Goal: Task Accomplishment & Management: Manage account settings

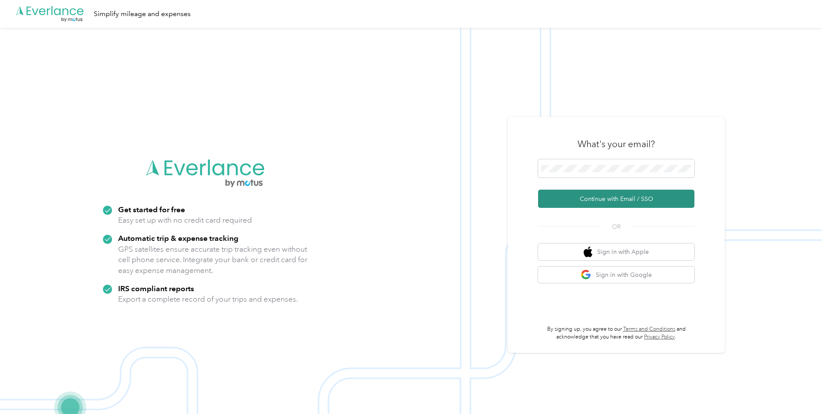
click at [614, 199] on button "Continue with Email / SSO" at bounding box center [616, 199] width 156 height 18
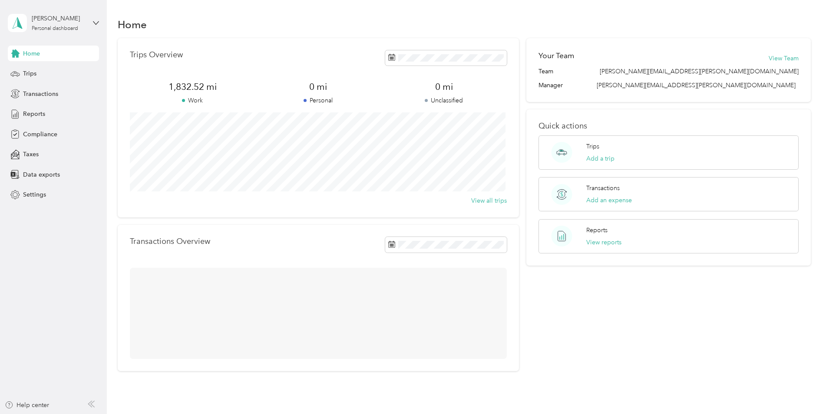
click at [40, 65] on div "Home Trips Transactions Reports Compliance Taxes Data exports Settings" at bounding box center [53, 124] width 91 height 157
click at [38, 70] on div "Trips" at bounding box center [53, 74] width 91 height 16
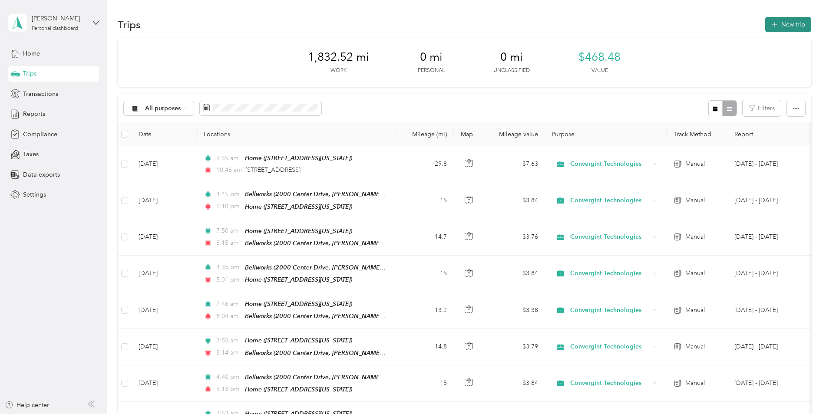
click at [782, 20] on button "New trip" at bounding box center [789, 24] width 46 height 15
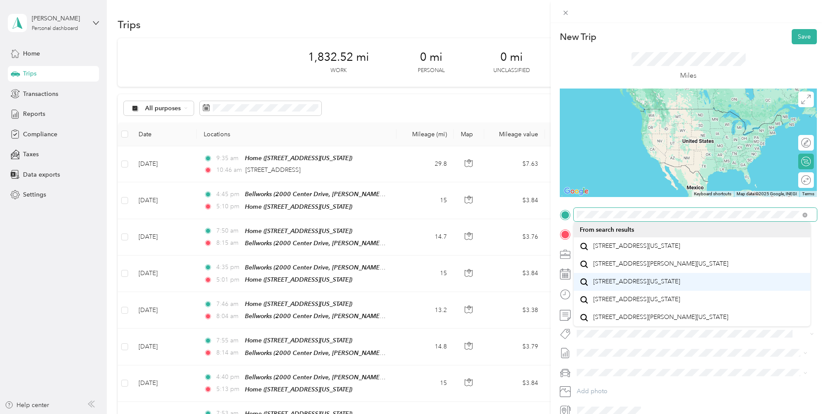
scroll to position [15, 0]
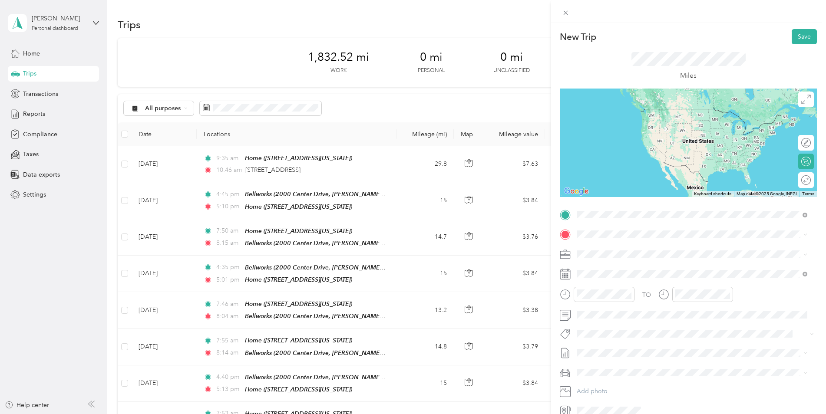
click at [663, 249] on span "901 West Madison Street Chicago, Illinois 60607, United States" at bounding box center [636, 246] width 87 height 8
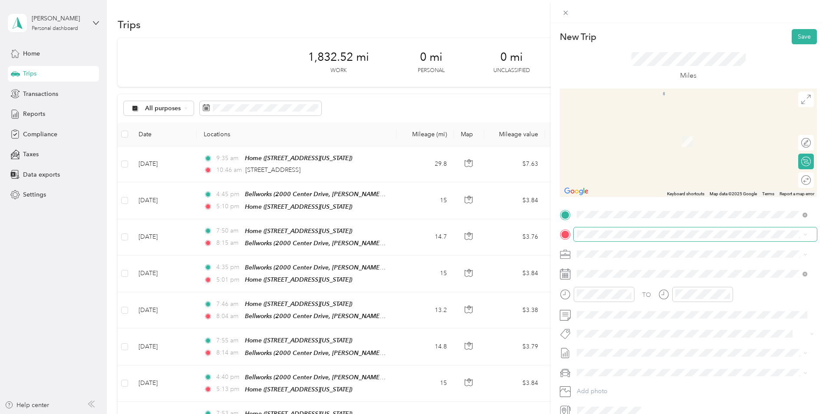
click at [606, 239] on span at bounding box center [695, 235] width 243 height 14
click at [589, 310] on div "Home 59 East Walnut Avenue, Des Plaines, 60016, Des Plaines, Illinois, United S…" at bounding box center [692, 301] width 225 height 21
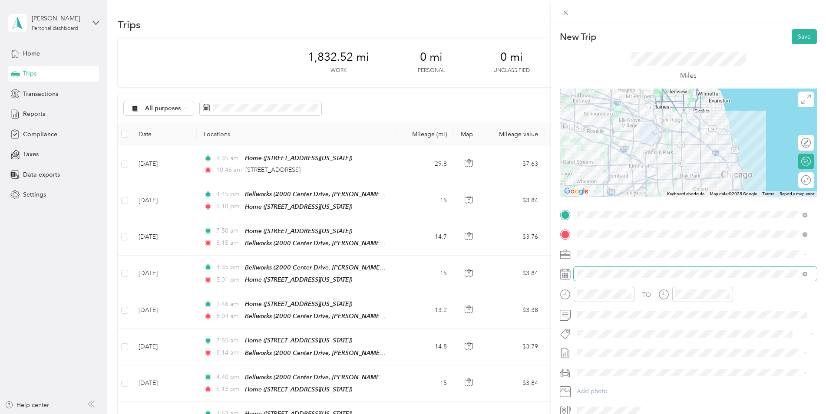
click at [586, 269] on span at bounding box center [695, 274] width 243 height 14
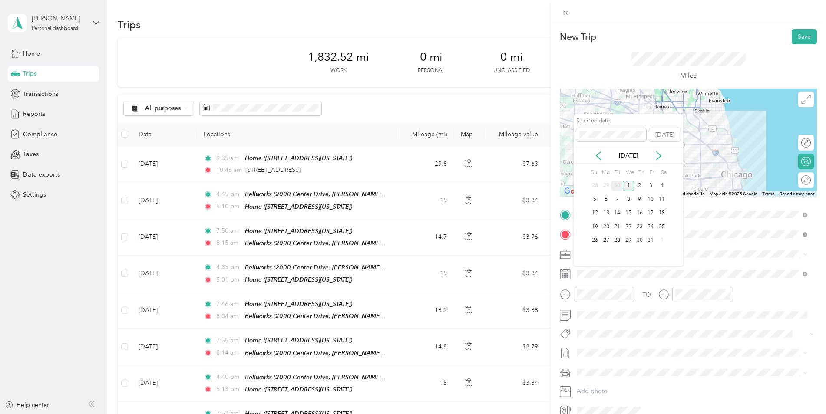
click at [620, 182] on div "30" at bounding box center [617, 186] width 11 height 11
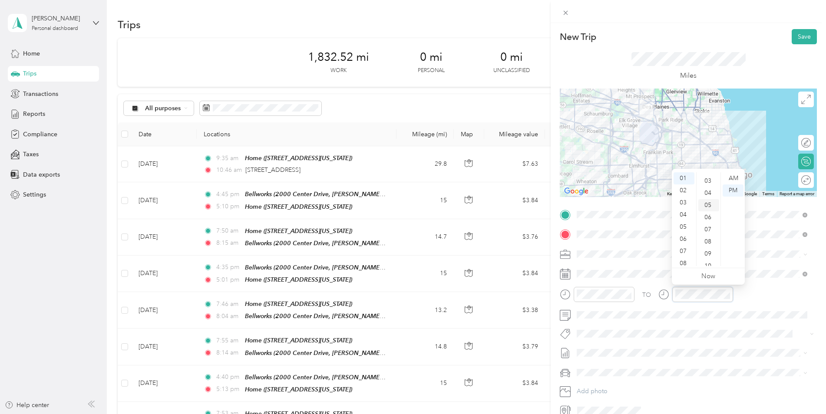
scroll to position [33, 0]
click at [713, 247] on div "12" at bounding box center [709, 248] width 21 height 12
click at [712, 222] on div "55" at bounding box center [709, 224] width 21 height 12
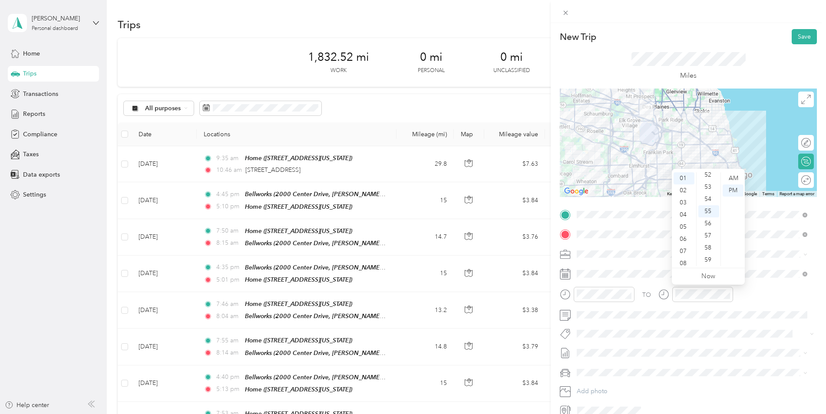
click at [770, 295] on div "TO" at bounding box center [688, 297] width 257 height 21
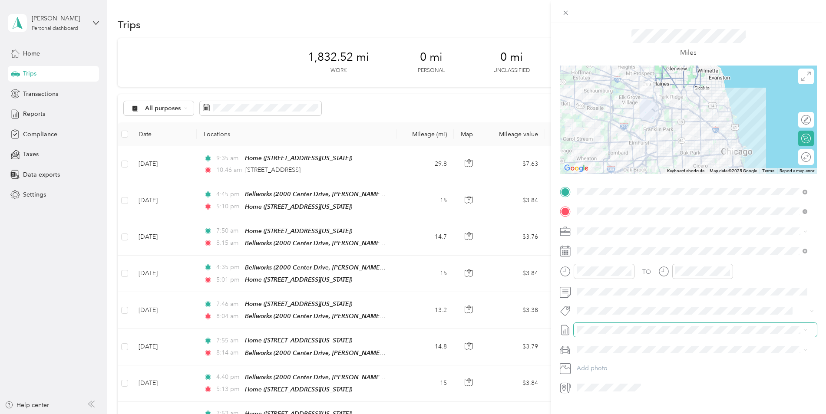
scroll to position [42, 0]
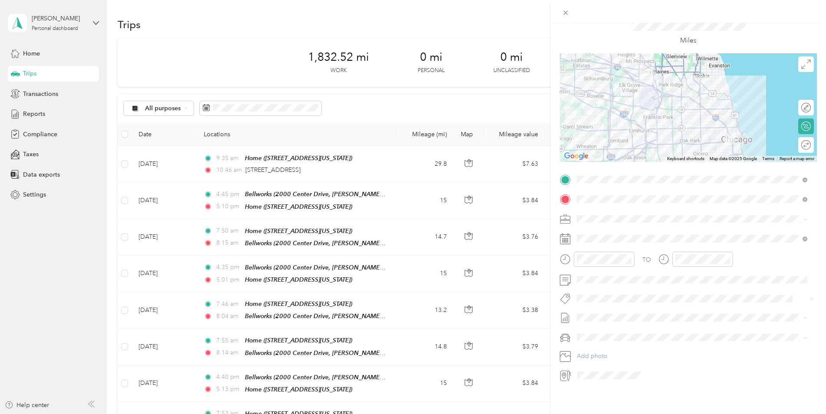
click at [614, 342] on div "Jeep Grand Cherokee" at bounding box center [692, 346] width 225 height 9
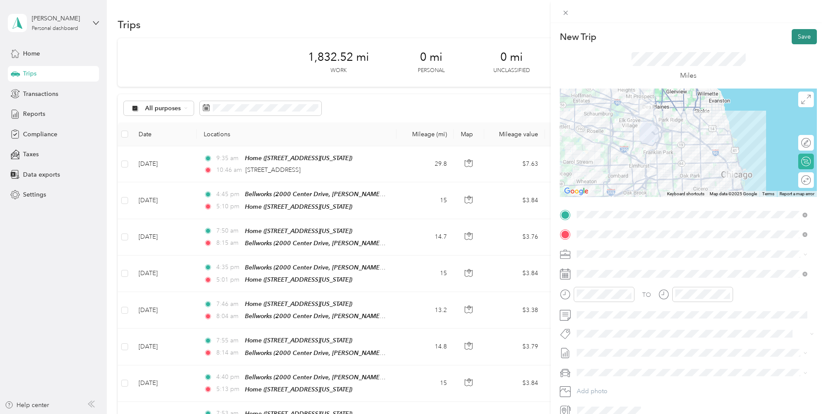
click at [797, 37] on button "Save" at bounding box center [804, 36] width 25 height 15
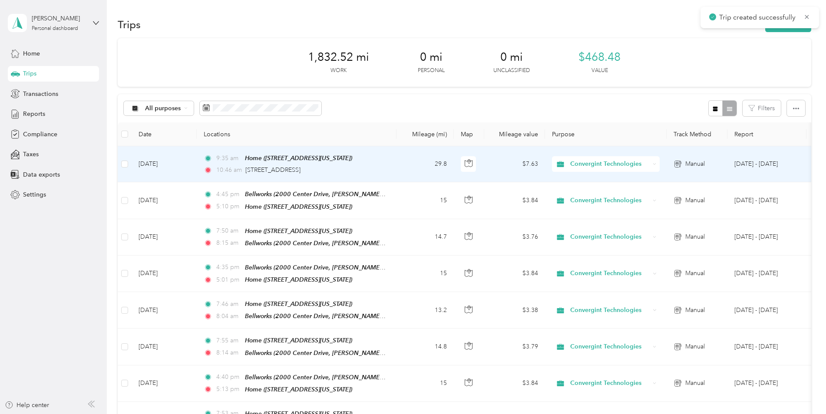
click at [393, 176] on td "9:35 am Home (59 East Walnut Avenue, Des Plaines, Des Plaines, Illinois) 10:46 …" at bounding box center [297, 164] width 200 height 36
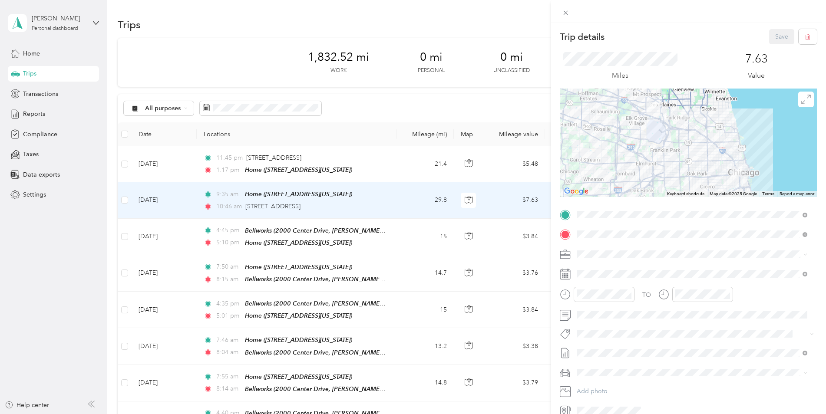
click at [27, 73] on div "Trip details Save This trip cannot be edited because it is either under review,…" at bounding box center [413, 207] width 826 height 414
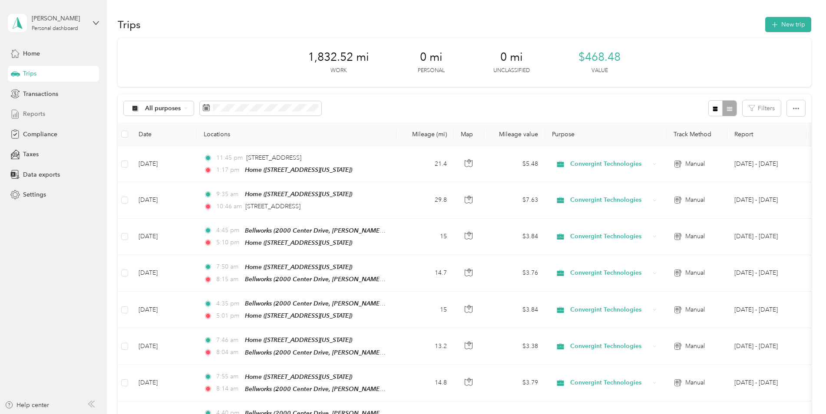
click at [61, 119] on div "Reports" at bounding box center [53, 114] width 91 height 16
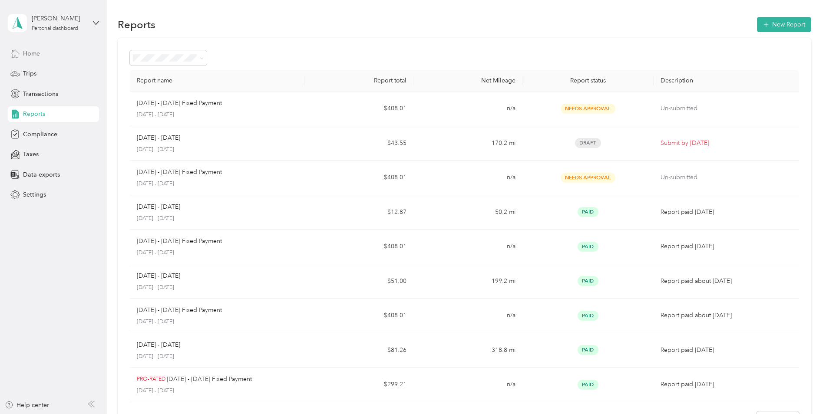
click at [34, 53] on span "Home" at bounding box center [31, 53] width 17 height 9
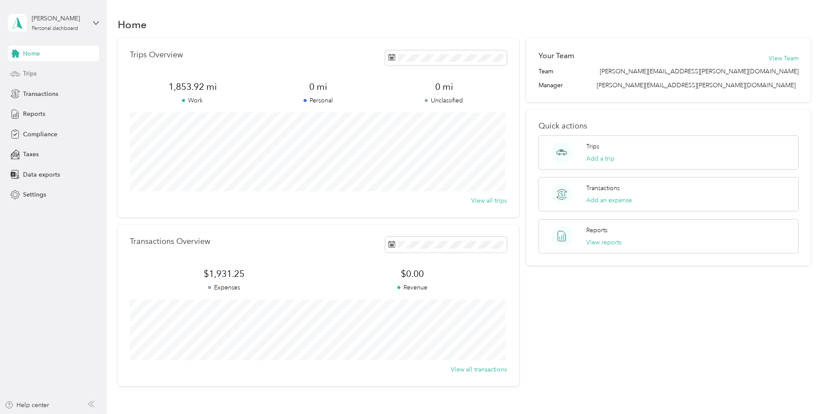
click at [48, 68] on div "Trips" at bounding box center [53, 74] width 91 height 16
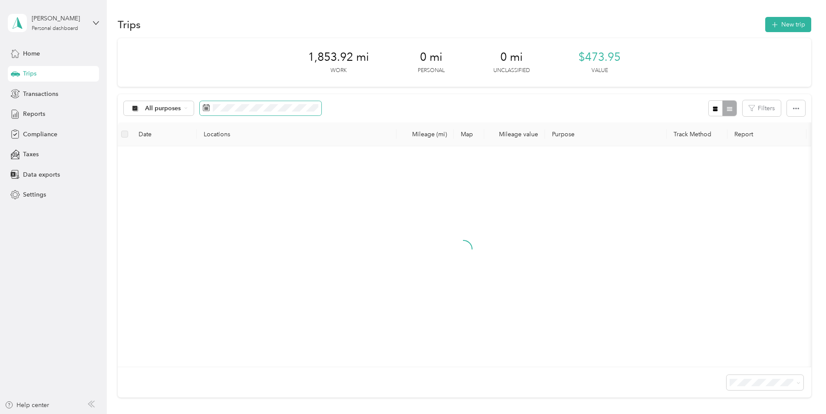
click at [235, 103] on span at bounding box center [261, 108] width 122 height 15
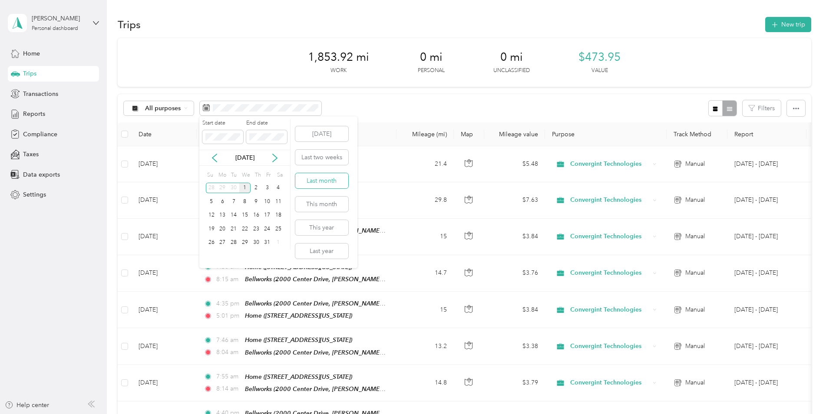
click at [325, 177] on button "Last month" at bounding box center [321, 180] width 53 height 15
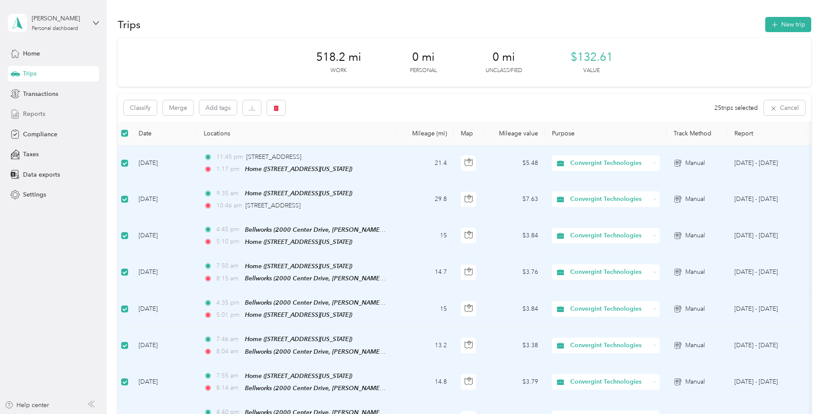
click at [53, 109] on div "Reports" at bounding box center [53, 114] width 91 height 16
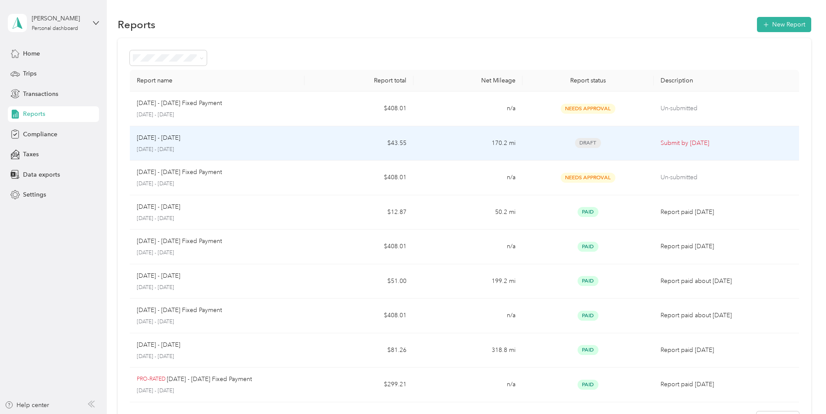
click at [229, 146] on p "September 1 - 30, 2025" at bounding box center [217, 150] width 161 height 8
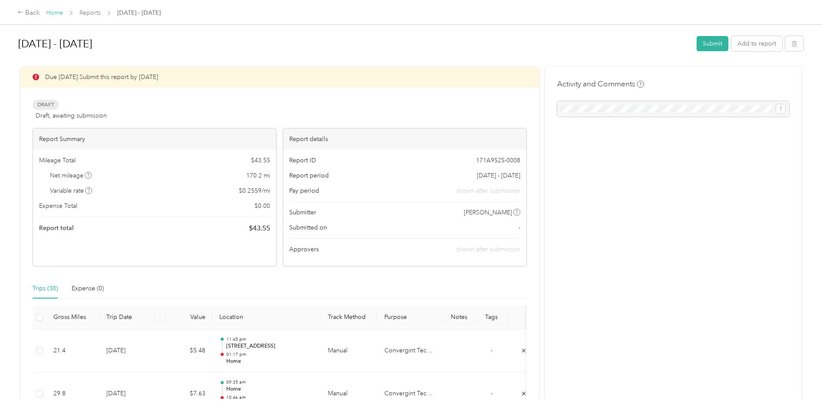
click at [53, 15] on link "Home" at bounding box center [54, 12] width 17 height 7
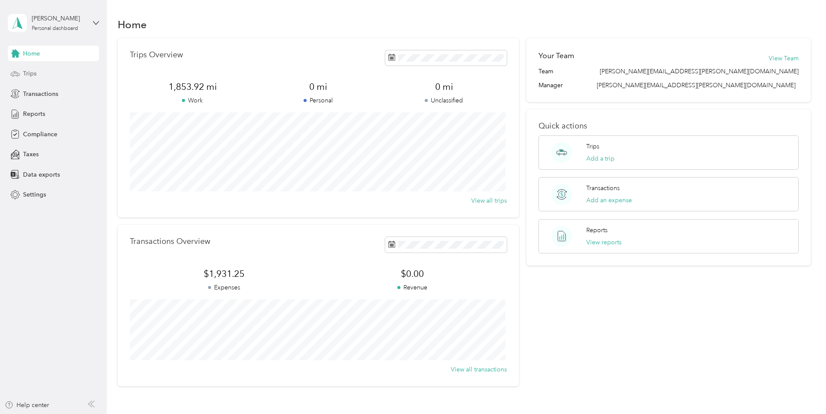
click at [35, 71] on span "Trips" at bounding box center [29, 73] width 13 height 9
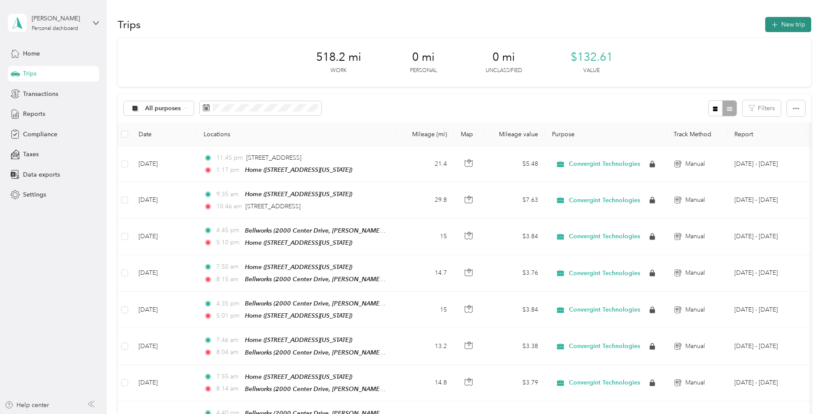
click at [782, 27] on button "New trip" at bounding box center [789, 24] width 46 height 15
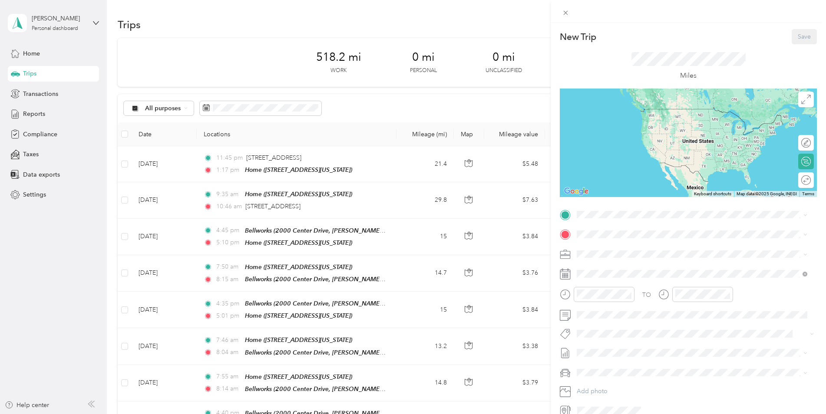
click at [613, 222] on div "TO Add photo" at bounding box center [688, 313] width 257 height 210
click at [623, 281] on div "Home" at bounding box center [636, 277] width 87 height 8
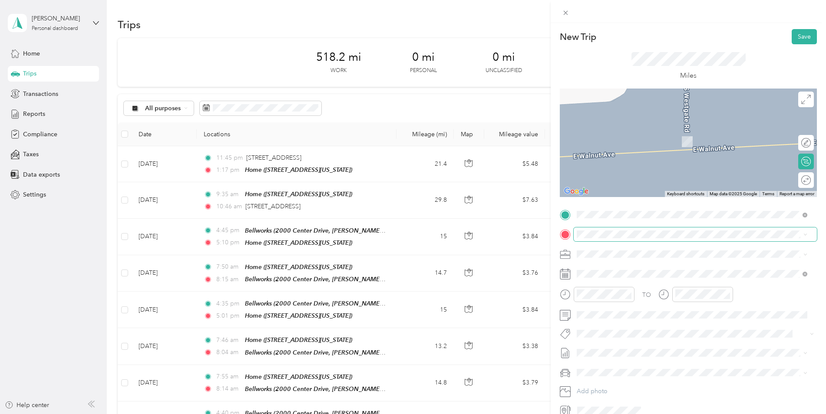
click at [603, 228] on span at bounding box center [695, 235] width 243 height 14
click at [604, 267] on span "6901 Golf Road Morton Grove, Illinois 60053, United States" at bounding box center [636, 263] width 87 height 8
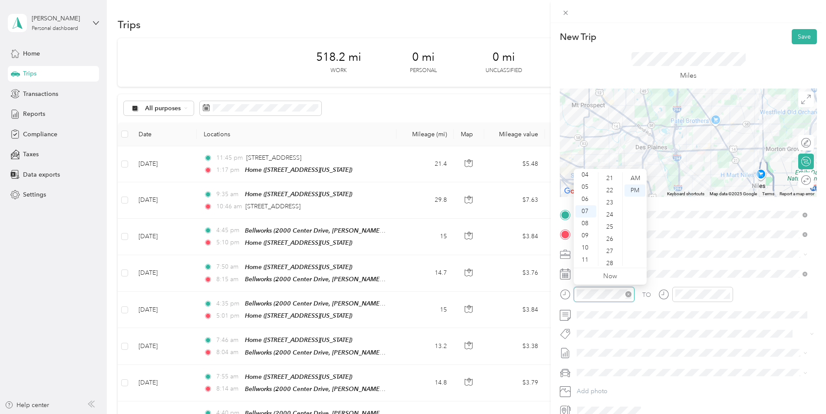
scroll to position [636, 0]
click at [638, 177] on div "AM" at bounding box center [635, 178] width 21 height 12
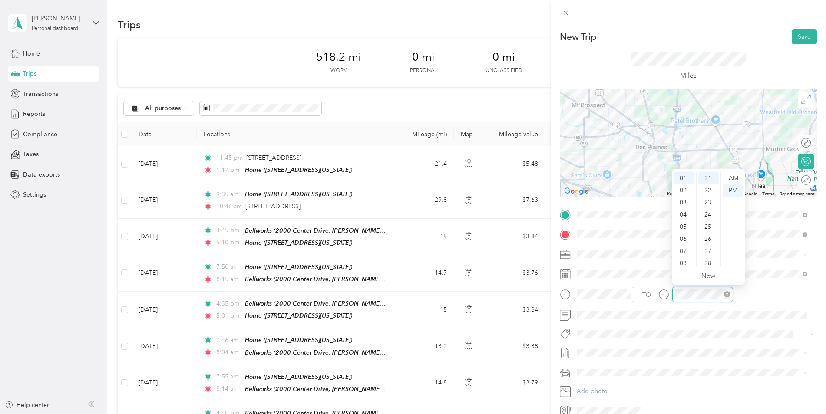
scroll to position [52, 0]
click at [735, 177] on div "AM" at bounding box center [733, 178] width 21 height 12
click at [708, 243] on div "26" at bounding box center [709, 239] width 21 height 12
click at [688, 342] on div "TO Add photo" at bounding box center [688, 313] width 257 height 210
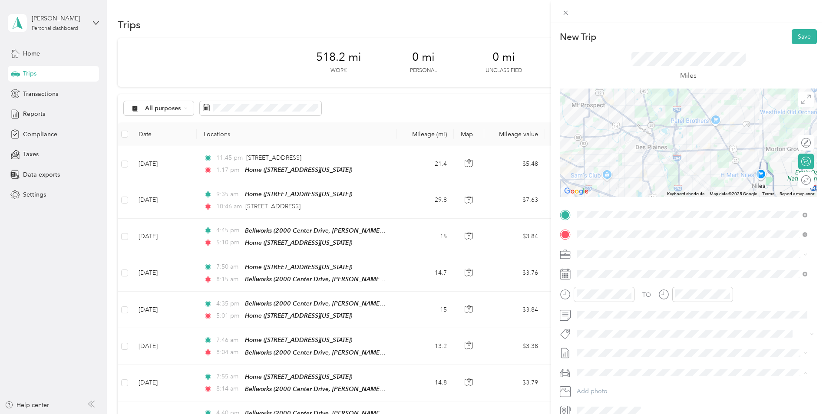
click at [619, 387] on span "Jeep Grand Cherokee" at bounding box center [611, 388] width 62 height 7
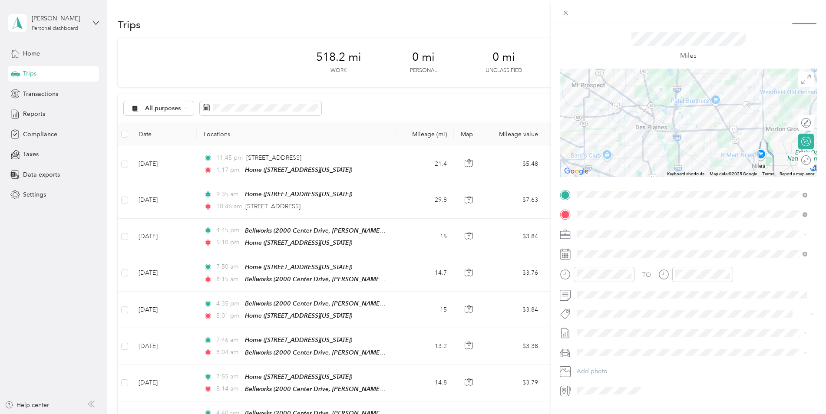
scroll to position [0, 0]
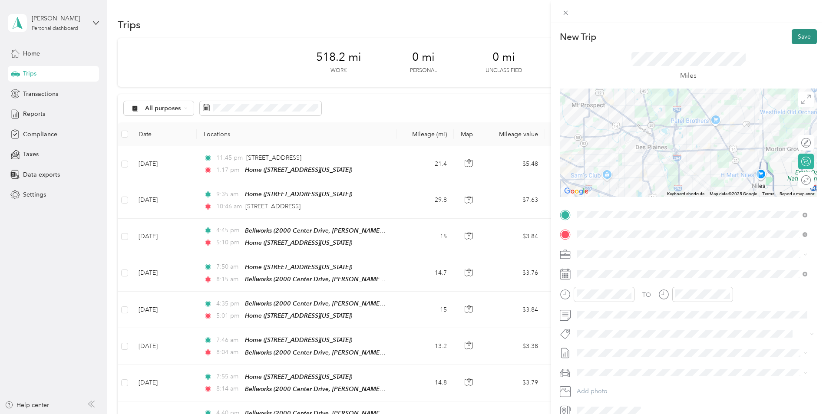
click at [801, 35] on button "Save" at bounding box center [804, 36] width 25 height 15
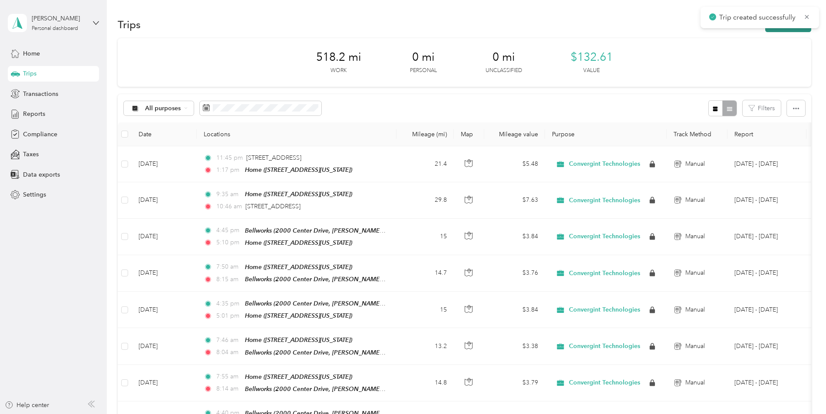
click at [787, 29] on button "New trip" at bounding box center [789, 24] width 46 height 15
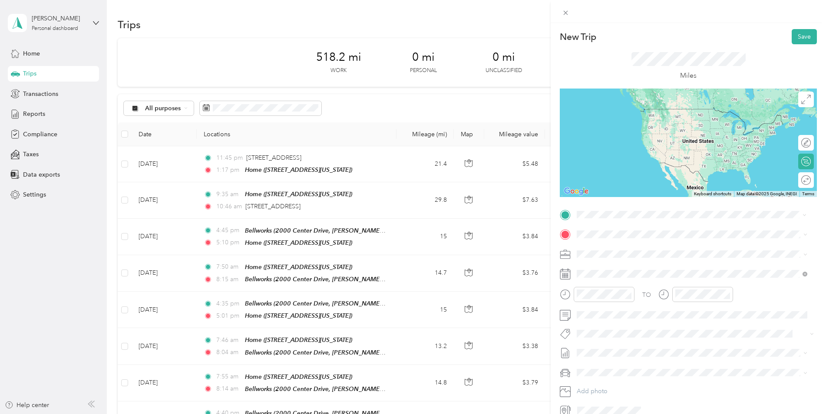
click at [610, 248] on span "6901 Golf Road Morton Grove, Illinois 60053, United States" at bounding box center [636, 246] width 87 height 8
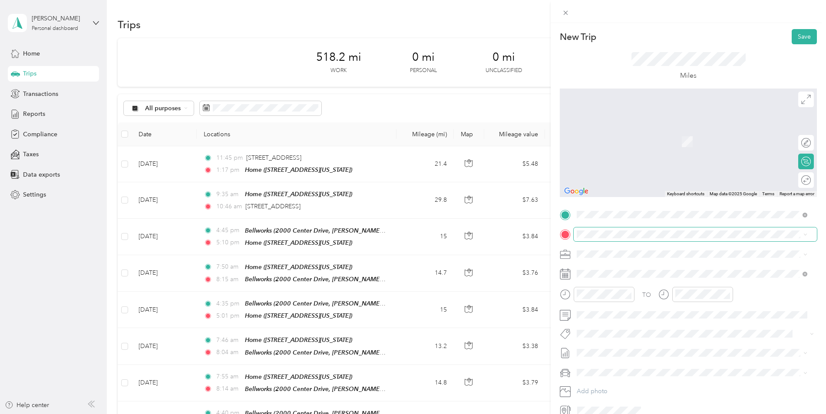
click at [604, 229] on span at bounding box center [695, 235] width 243 height 14
click at [589, 281] on div "Bellworks 2000 Center Drive, Hoffman Estates, 60192, Hoffman Estates, Illinois,…" at bounding box center [692, 272] width 225 height 21
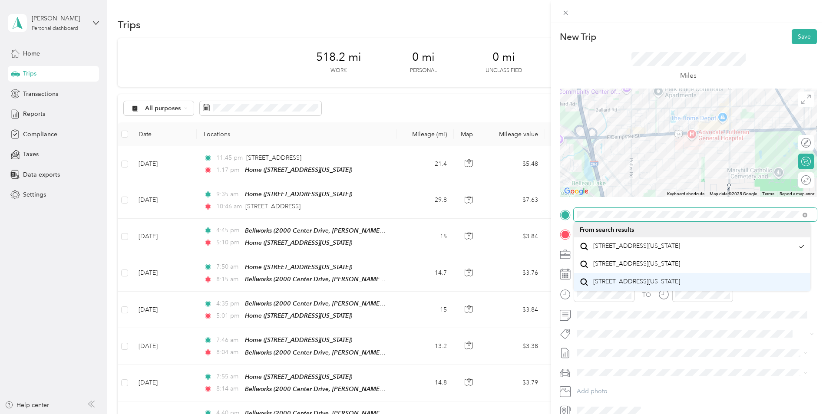
drag, startPoint x: 710, startPoint y: 129, endPoint x: 610, endPoint y: 308, distance: 205.0
click at [610, 414] on div "New Trip Save This trip cannot be edited because it is either under review, app…" at bounding box center [411, 414] width 822 height 0
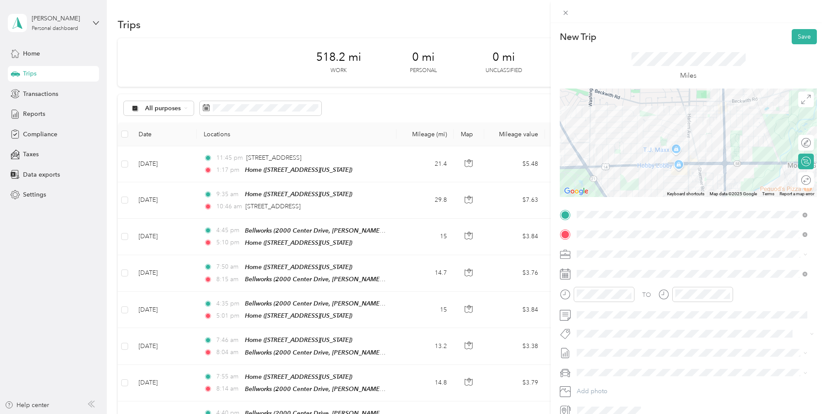
drag, startPoint x: 743, startPoint y: 145, endPoint x: 527, endPoint y: 183, distance: 219.3
click at [527, 183] on div "New Trip Save This trip cannot be edited because it is either under review, app…" at bounding box center [413, 207] width 826 height 414
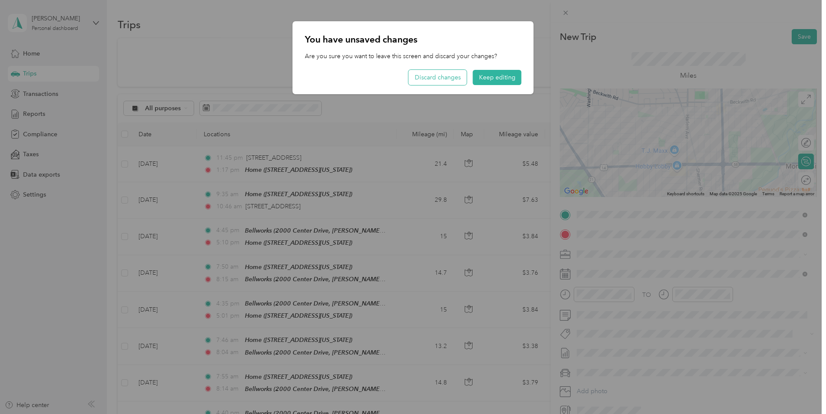
click at [447, 76] on button "Discard changes" at bounding box center [438, 77] width 58 height 15
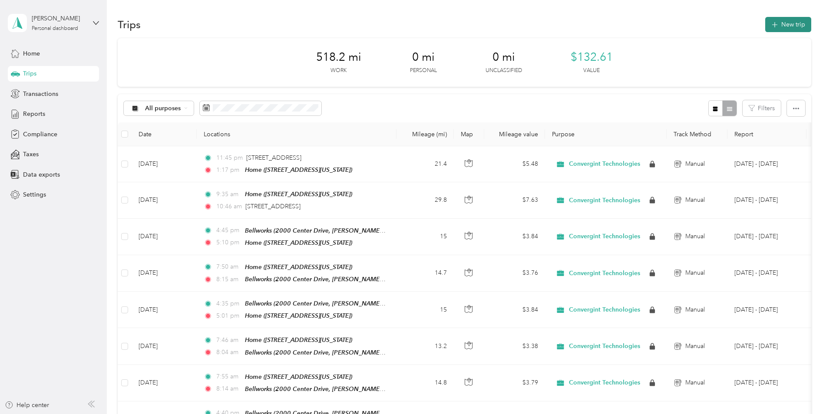
click at [792, 17] on button "New trip" at bounding box center [789, 24] width 46 height 15
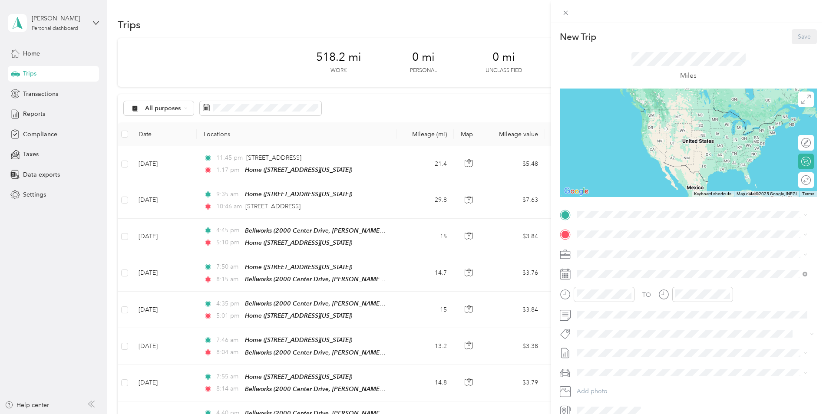
click at [587, 223] on div "TO Add photo" at bounding box center [688, 313] width 257 height 210
click at [593, 245] on div "6901 Golf Road Morton Grove, Illinois 60053, United States" at bounding box center [692, 247] width 225 height 12
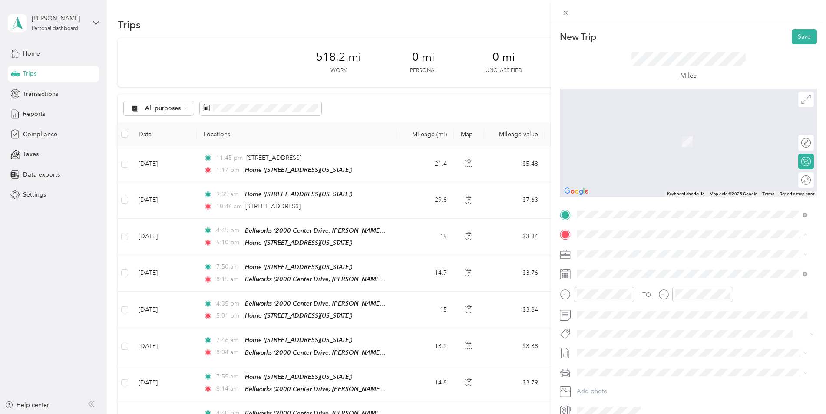
click at [611, 279] on span "2000 Center Drive, Hoffman Estates, 60192, Hoffman Estates, Illinois, United St…" at bounding box center [660, 278] width 135 height 7
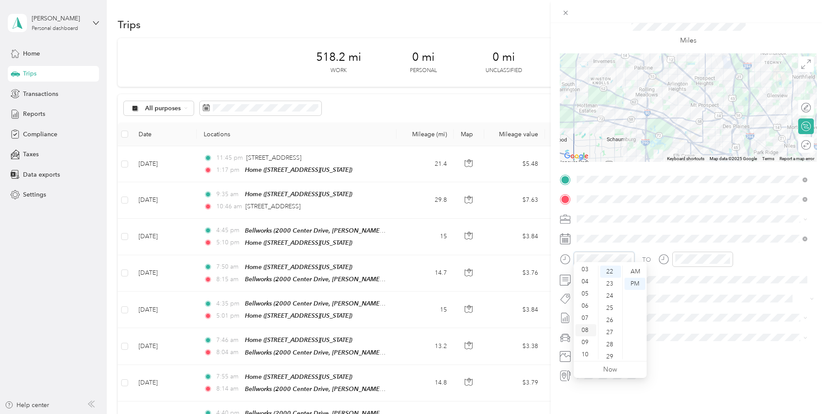
scroll to position [52, 0]
click at [589, 331] on div "09" at bounding box center [586, 329] width 21 height 12
click at [613, 308] on div "50" at bounding box center [610, 308] width 21 height 12
click at [632, 271] on div "AM" at bounding box center [635, 272] width 21 height 12
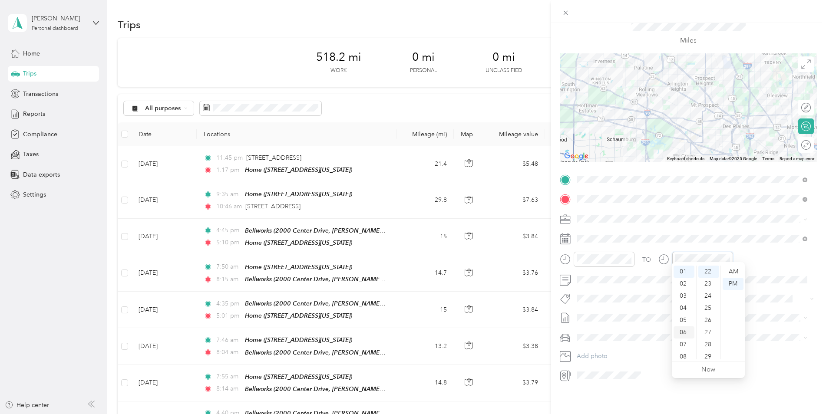
scroll to position [52, 0]
click at [686, 341] on div "10" at bounding box center [684, 341] width 21 height 12
click at [711, 278] on div "26" at bounding box center [709, 277] width 21 height 12
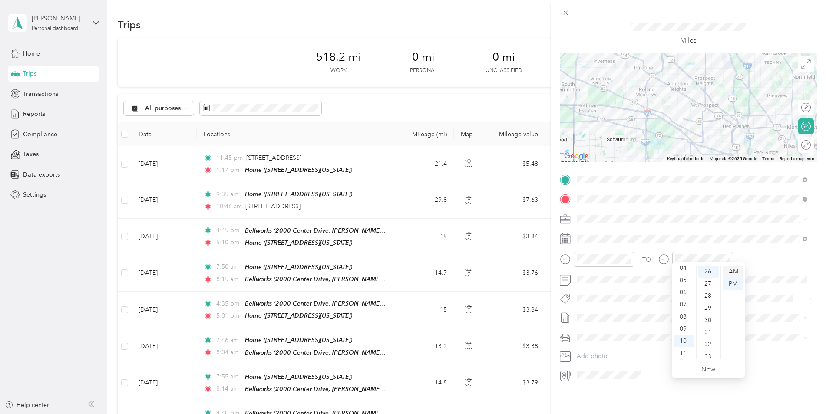
click at [729, 272] on div "AM" at bounding box center [733, 272] width 21 height 12
click at [610, 331] on span at bounding box center [695, 338] width 243 height 14
click at [609, 343] on span "Jeep Grand Cherokee" at bounding box center [611, 346] width 62 height 7
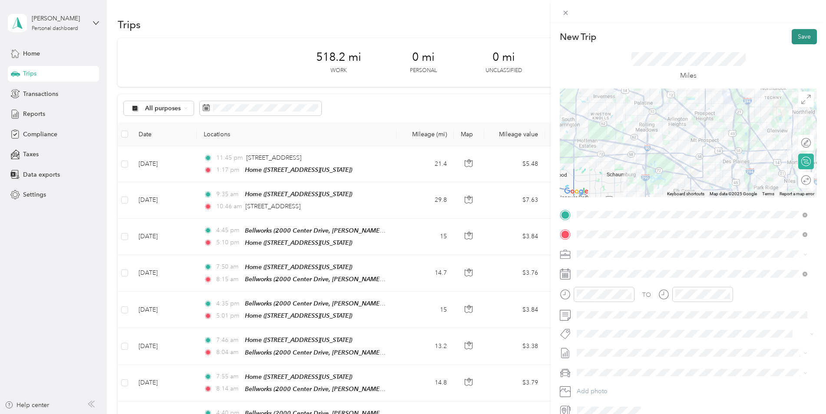
click at [792, 36] on button "Save" at bounding box center [804, 36] width 25 height 15
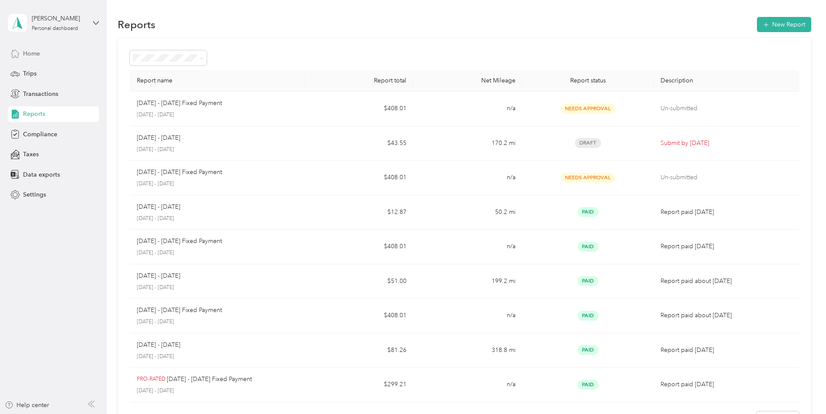
click at [38, 56] on span "Home" at bounding box center [31, 53] width 17 height 9
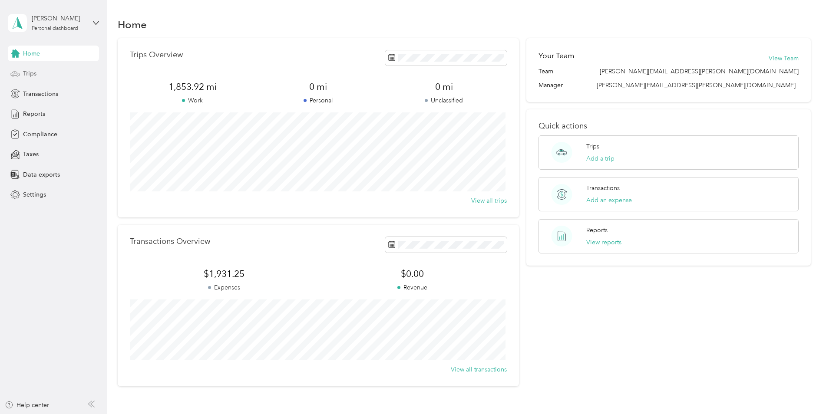
click at [43, 70] on div "Trips" at bounding box center [53, 74] width 91 height 16
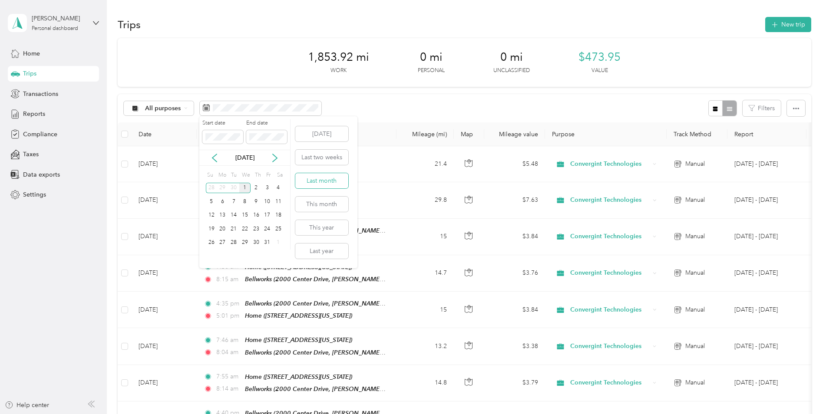
click at [334, 179] on button "Last month" at bounding box center [321, 180] width 53 height 15
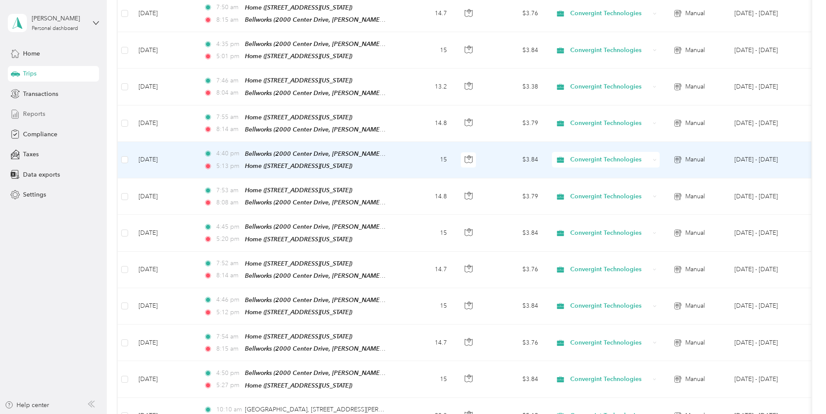
scroll to position [87, 0]
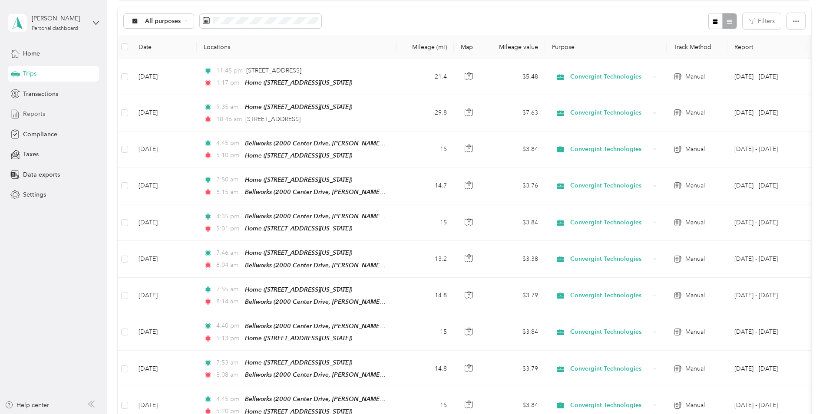
click at [42, 116] on span "Reports" at bounding box center [34, 113] width 22 height 9
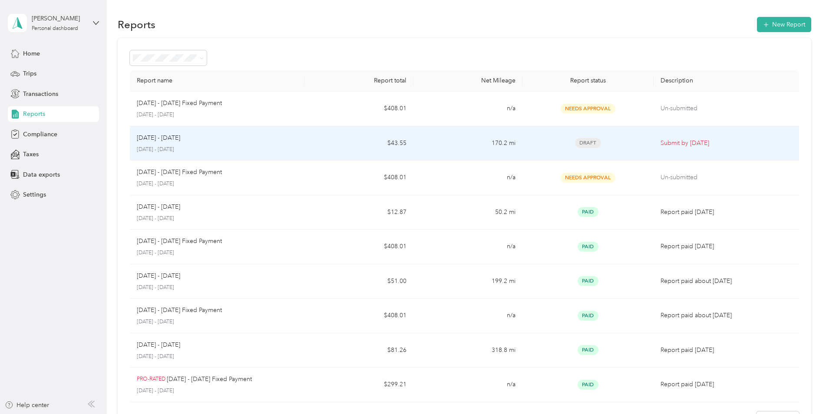
click at [166, 141] on p "Sep 1 - 30, 2025" at bounding box center [158, 138] width 43 height 10
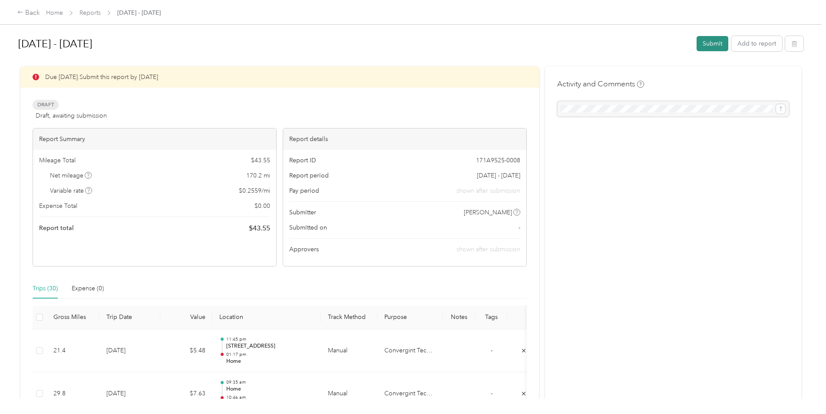
click at [712, 40] on button "Submit" at bounding box center [713, 43] width 32 height 15
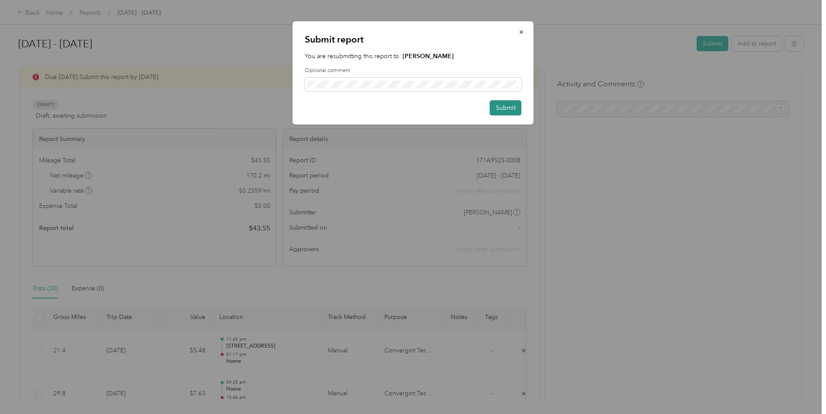
click at [496, 109] on button "Submit" at bounding box center [506, 107] width 32 height 15
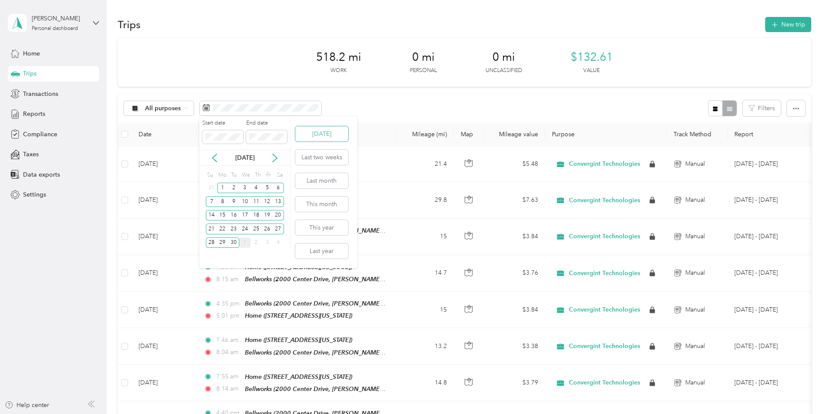
click at [330, 135] on button "Today" at bounding box center [321, 133] width 53 height 15
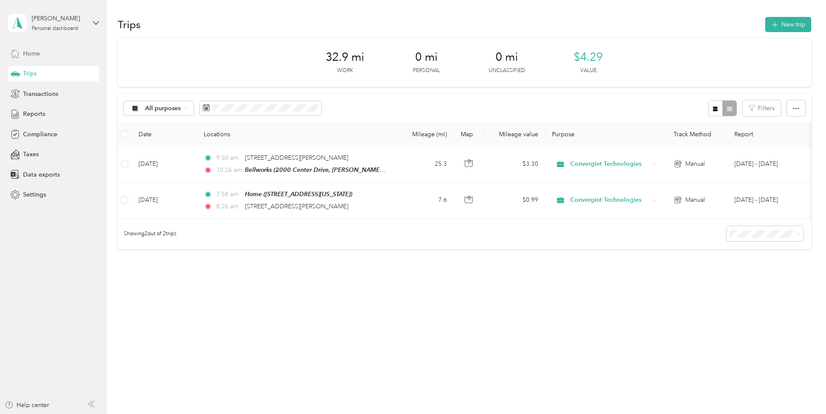
click at [23, 56] on span "Home" at bounding box center [31, 53] width 17 height 9
